Goal: Navigation & Orientation: Find specific page/section

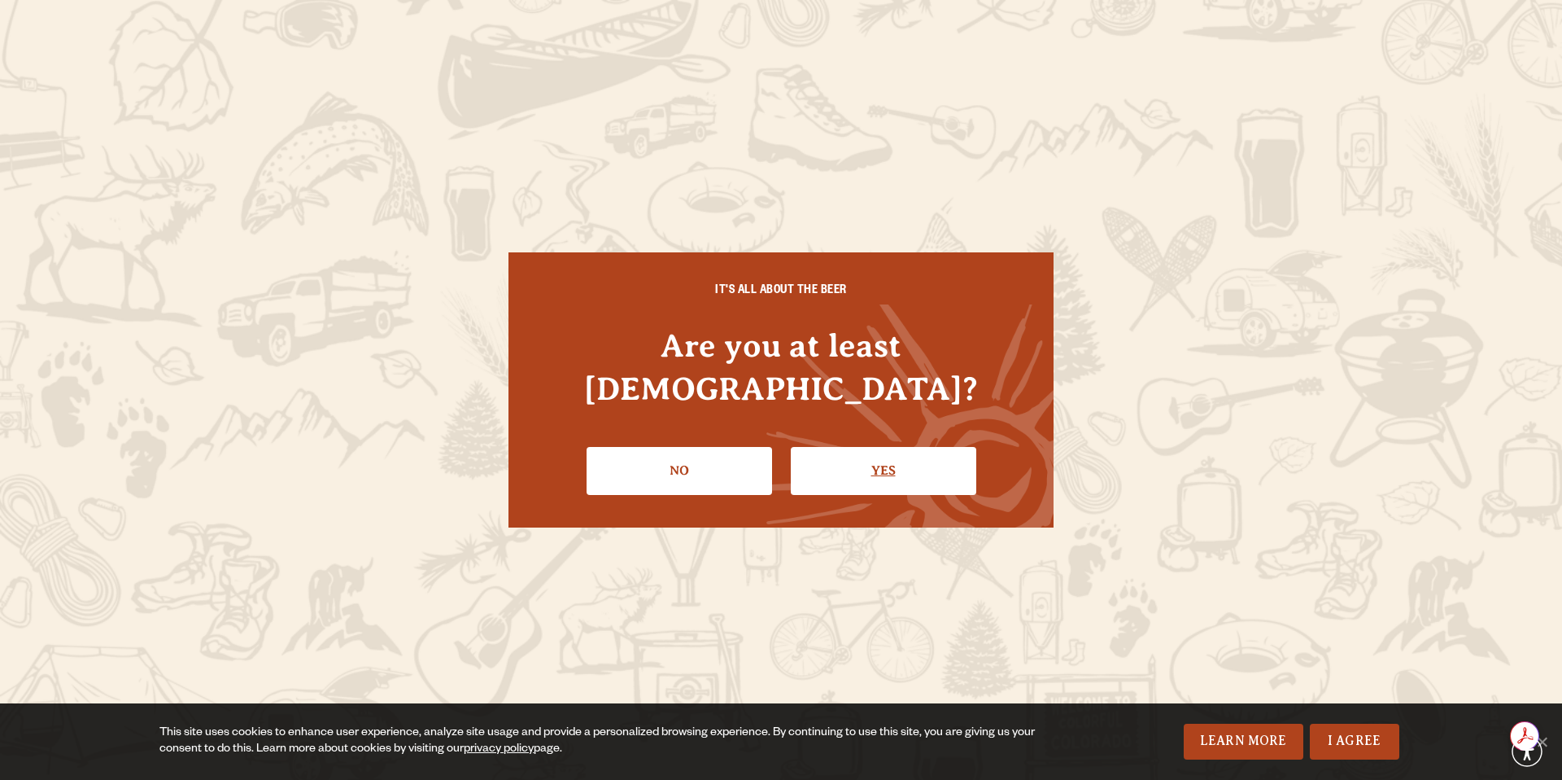
click at [832, 447] on link "Yes" at bounding box center [884, 470] width 186 height 47
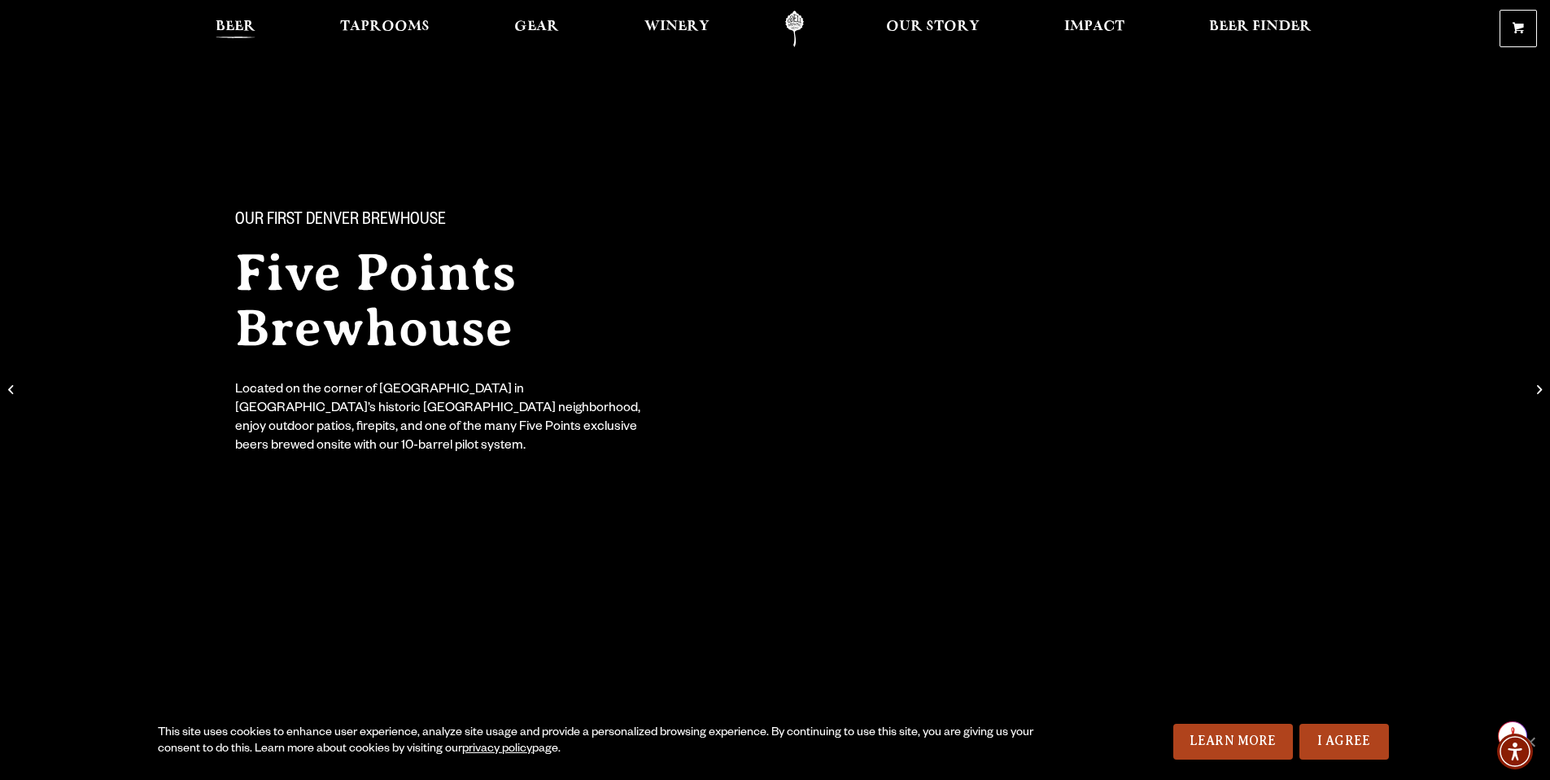
click at [259, 26] on link "Beer" at bounding box center [235, 29] width 61 height 37
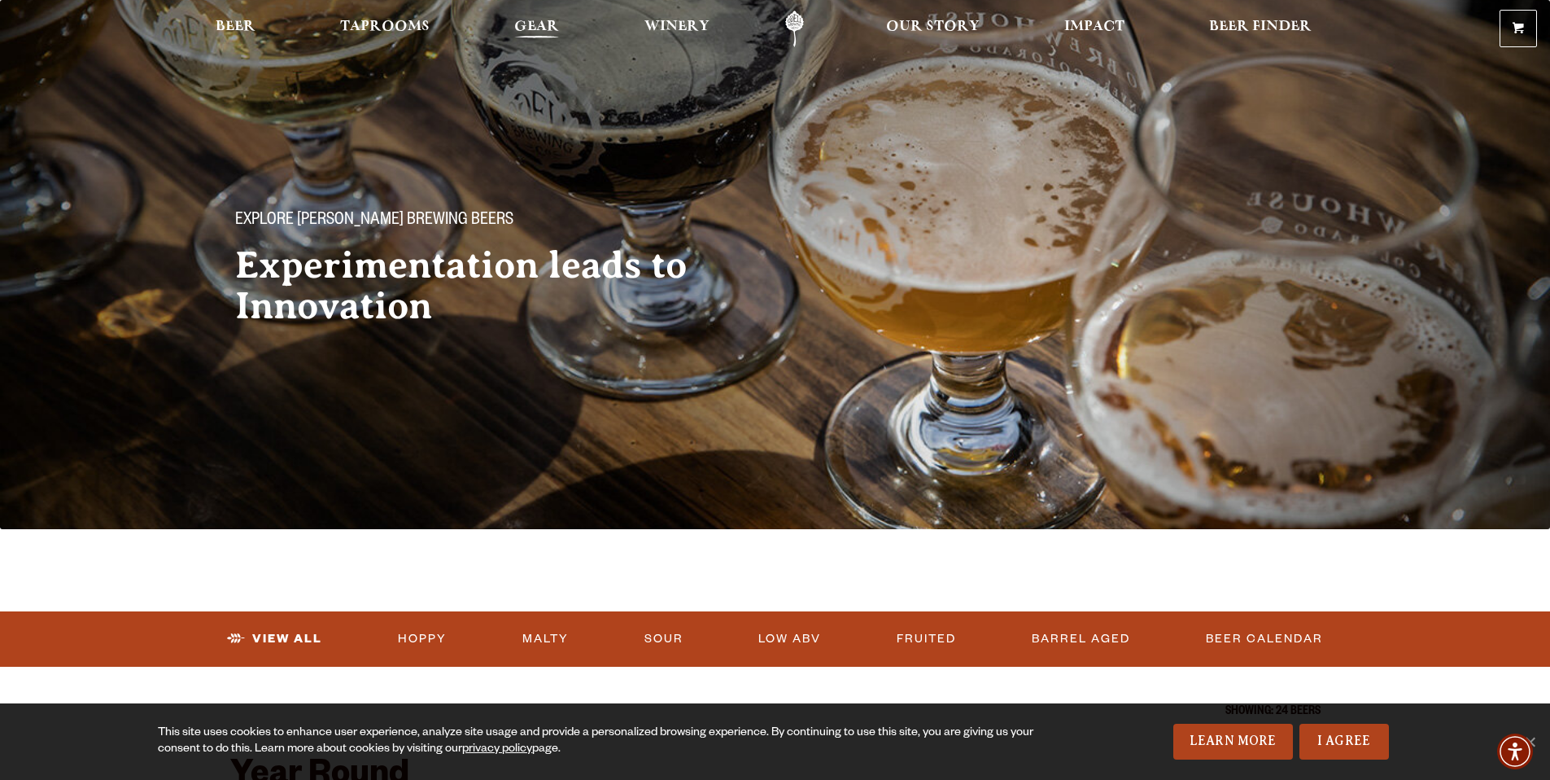
click at [523, 24] on span "Gear" at bounding box center [536, 26] width 45 height 13
